Goal: Communication & Community: Answer question/provide support

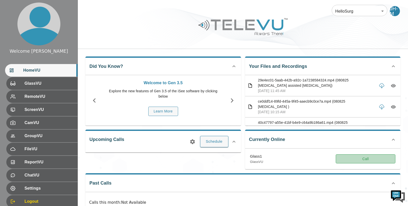
click at [356, 160] on button "Call" at bounding box center [366, 159] width 60 height 9
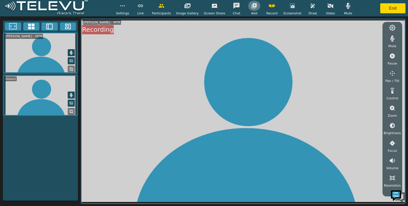
click at [254, 5] on icon "button" at bounding box center [253, 5] width 5 height 5
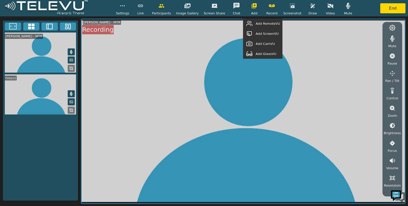
click at [267, 54] on span "Add GlassVU" at bounding box center [266, 54] width 21 height 5
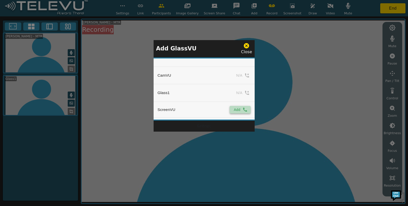
click at [243, 111] on icon "simple table" at bounding box center [245, 110] width 4 height 4
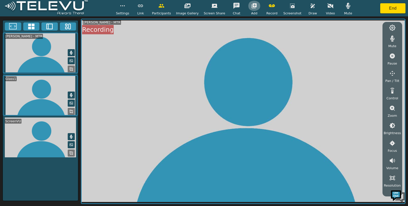
click at [252, 4] on icon "button" at bounding box center [253, 5] width 5 height 5
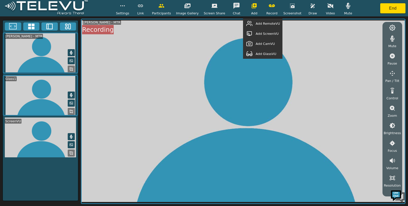
click at [260, 23] on span "Add RemoteVU" at bounding box center [268, 23] width 24 height 5
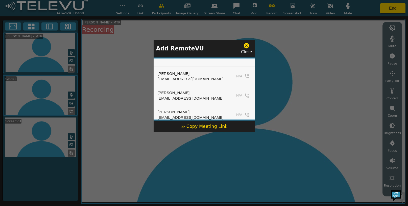
click at [210, 128] on div "Copy Meeting Link" at bounding box center [204, 126] width 47 height 7
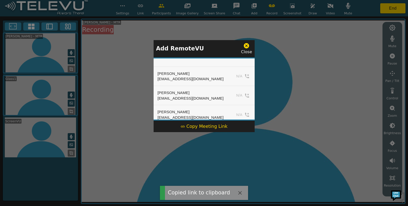
click at [245, 44] on icon at bounding box center [246, 45] width 5 height 5
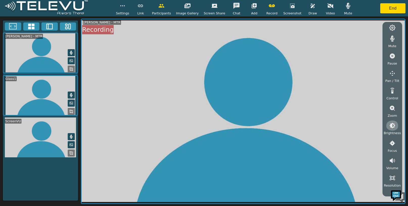
click at [395, 128] on button "button" at bounding box center [392, 126] width 13 height 10
click at [391, 151] on icon "button" at bounding box center [392, 153] width 6 height 6
click at [391, 151] on icon "button" at bounding box center [392, 153] width 5 height 5
click at [392, 150] on button "button" at bounding box center [392, 153] width 13 height 10
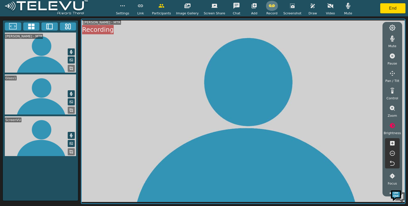
click at [269, 6] on icon "button" at bounding box center [272, 6] width 6 height 6
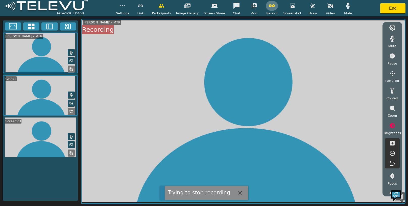
click at [269, 6] on icon "button" at bounding box center [272, 6] width 6 height 6
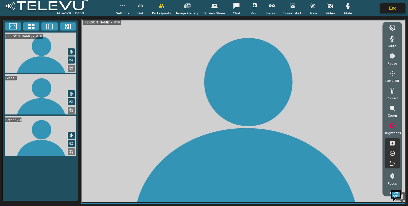
click at [390, 8] on button "End" at bounding box center [392, 8] width 25 height 10
